Goal: Find specific page/section: Find specific page/section

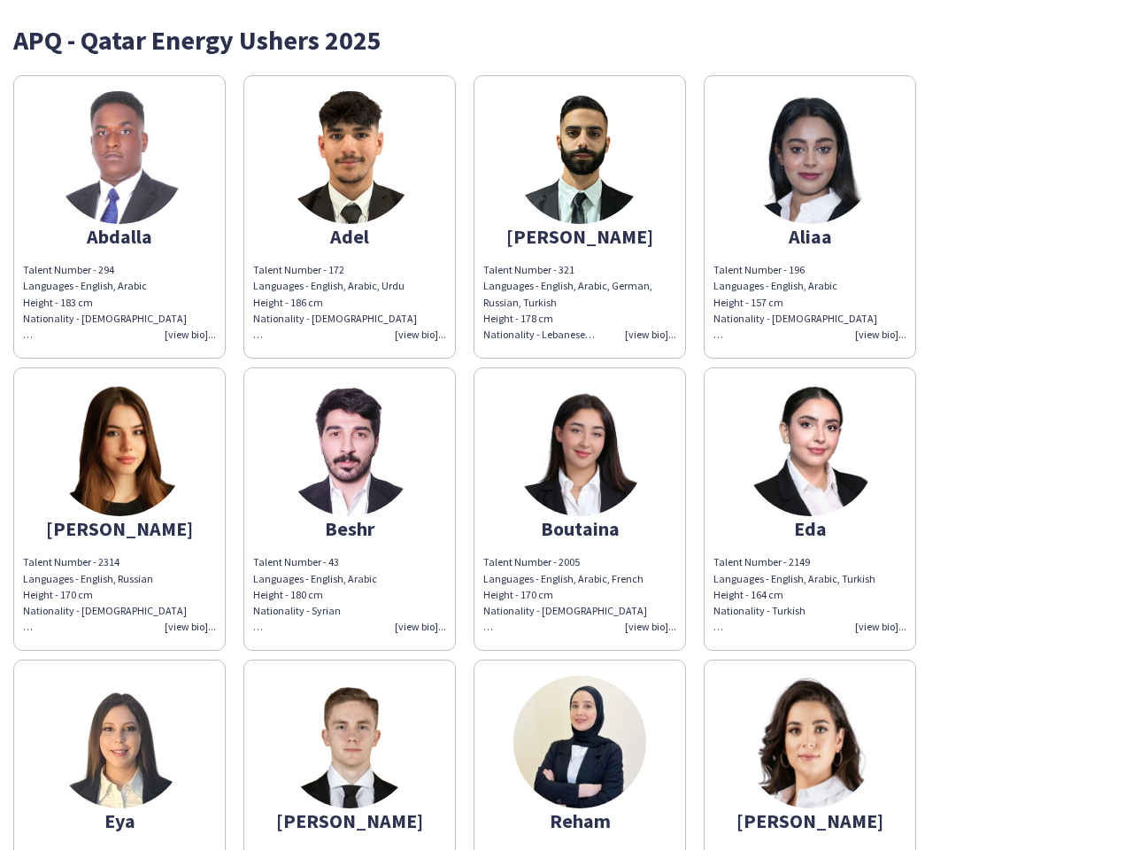
click at [567, 425] on img at bounding box center [580, 449] width 133 height 133
click at [120, 217] on img at bounding box center [119, 157] width 133 height 133
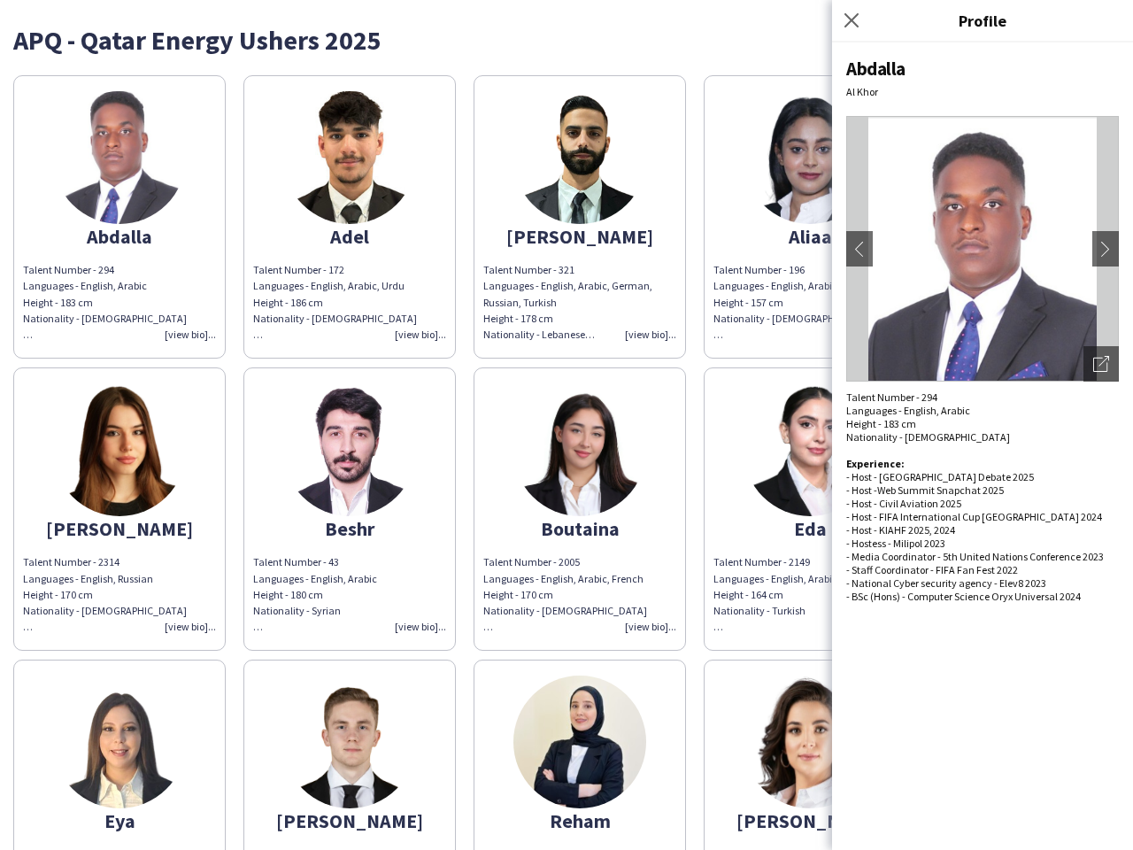
click at [350, 217] on img at bounding box center [349, 157] width 133 height 133
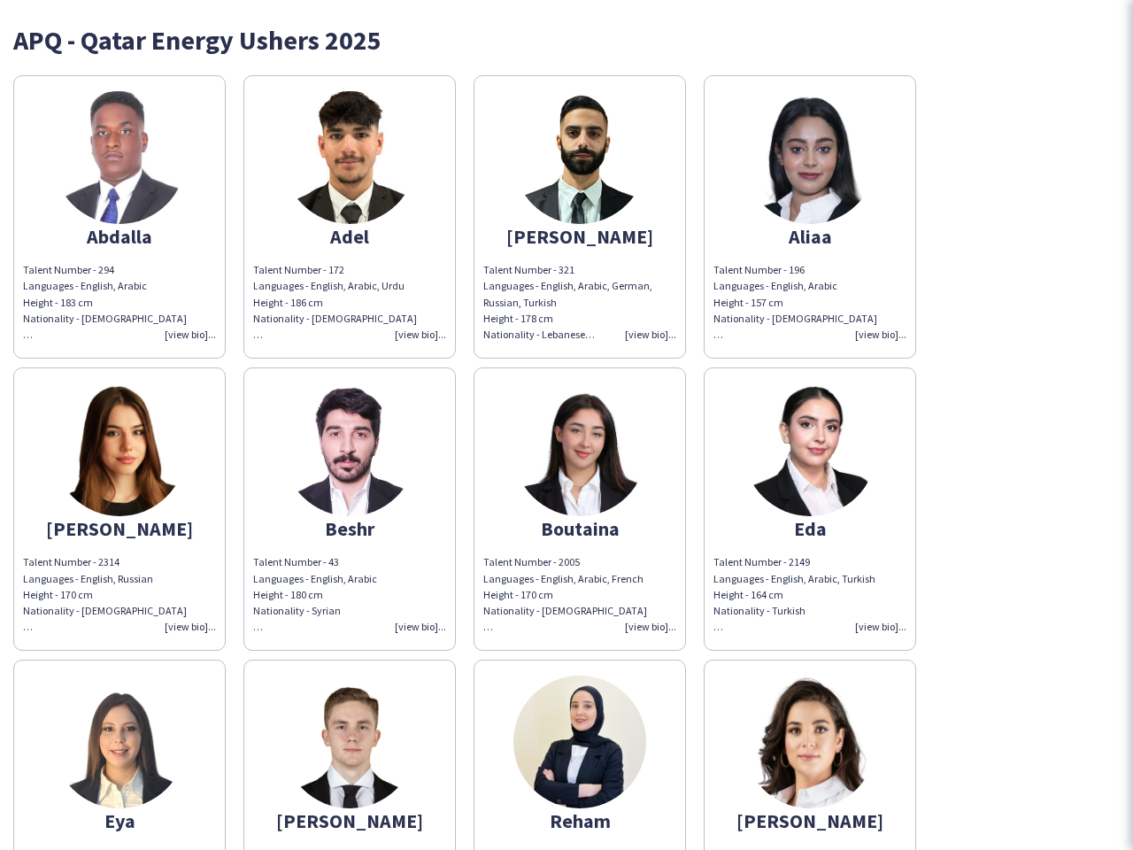
click at [580, 217] on img at bounding box center [580, 157] width 133 height 133
click at [810, 217] on img at bounding box center [810, 157] width 133 height 133
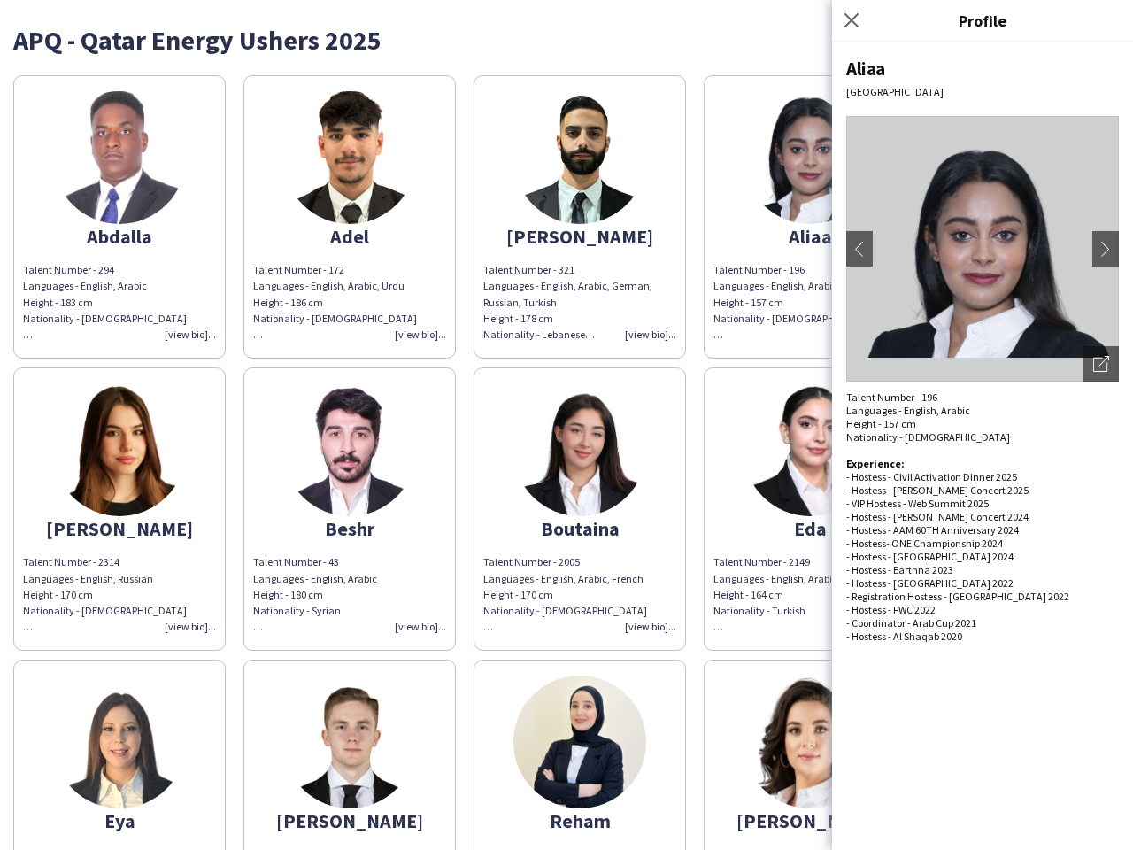
click at [120, 509] on img at bounding box center [119, 449] width 133 height 133
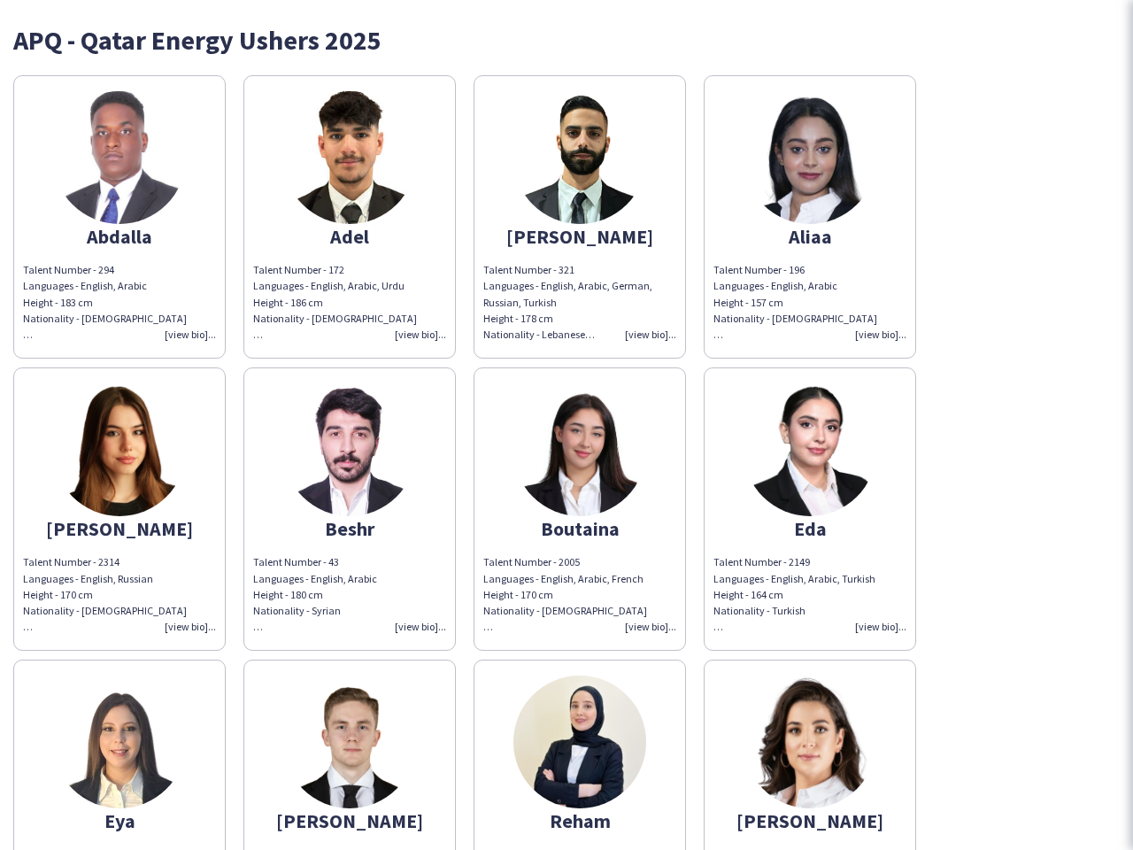
click at [350, 509] on img at bounding box center [349, 449] width 133 height 133
click at [580, 509] on img at bounding box center [580, 449] width 133 height 133
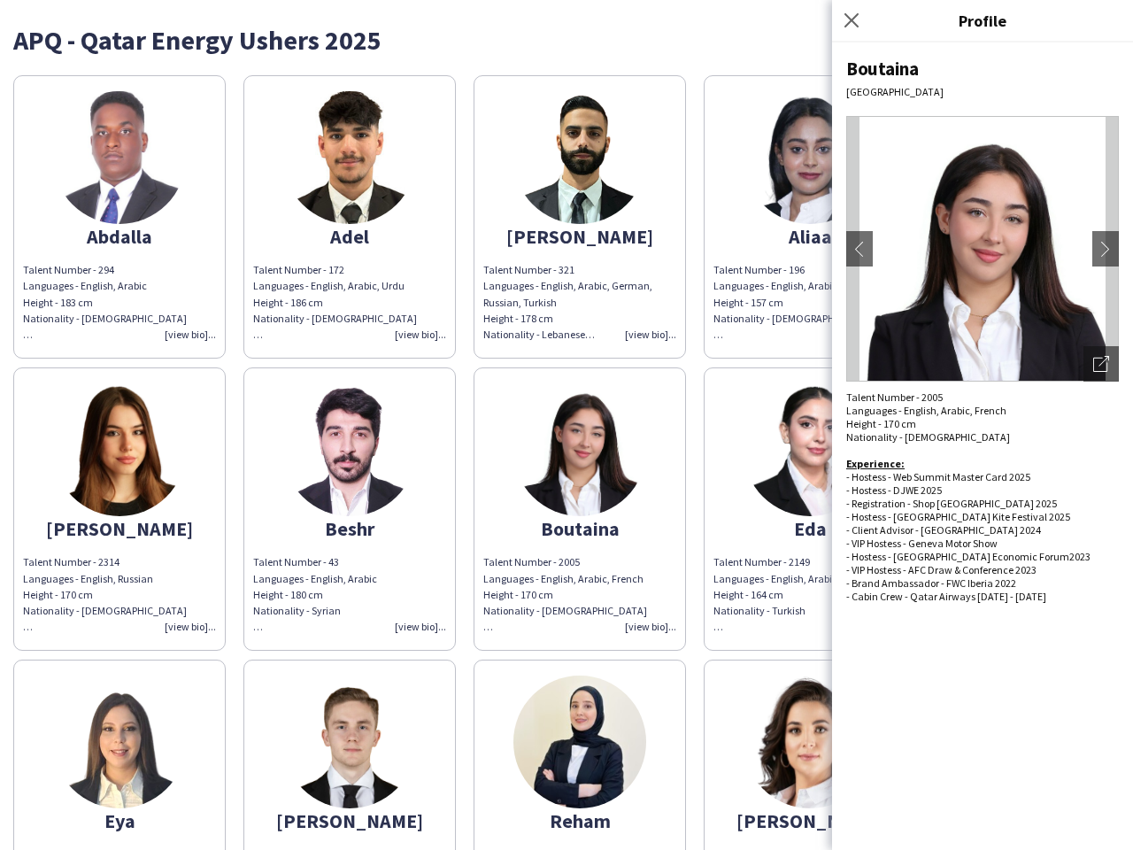
click at [810, 509] on img at bounding box center [810, 449] width 133 height 133
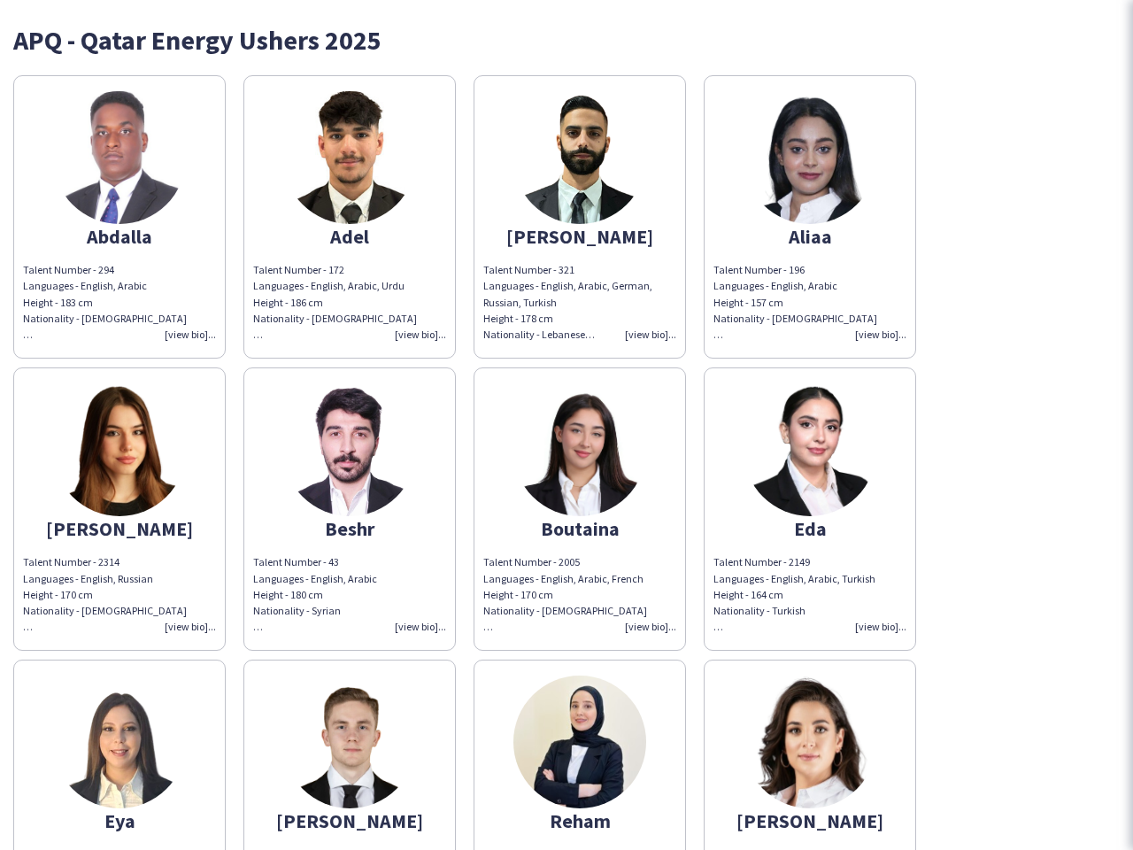
click at [120, 754] on img at bounding box center [119, 742] width 133 height 133
